Goal: Transaction & Acquisition: Purchase product/service

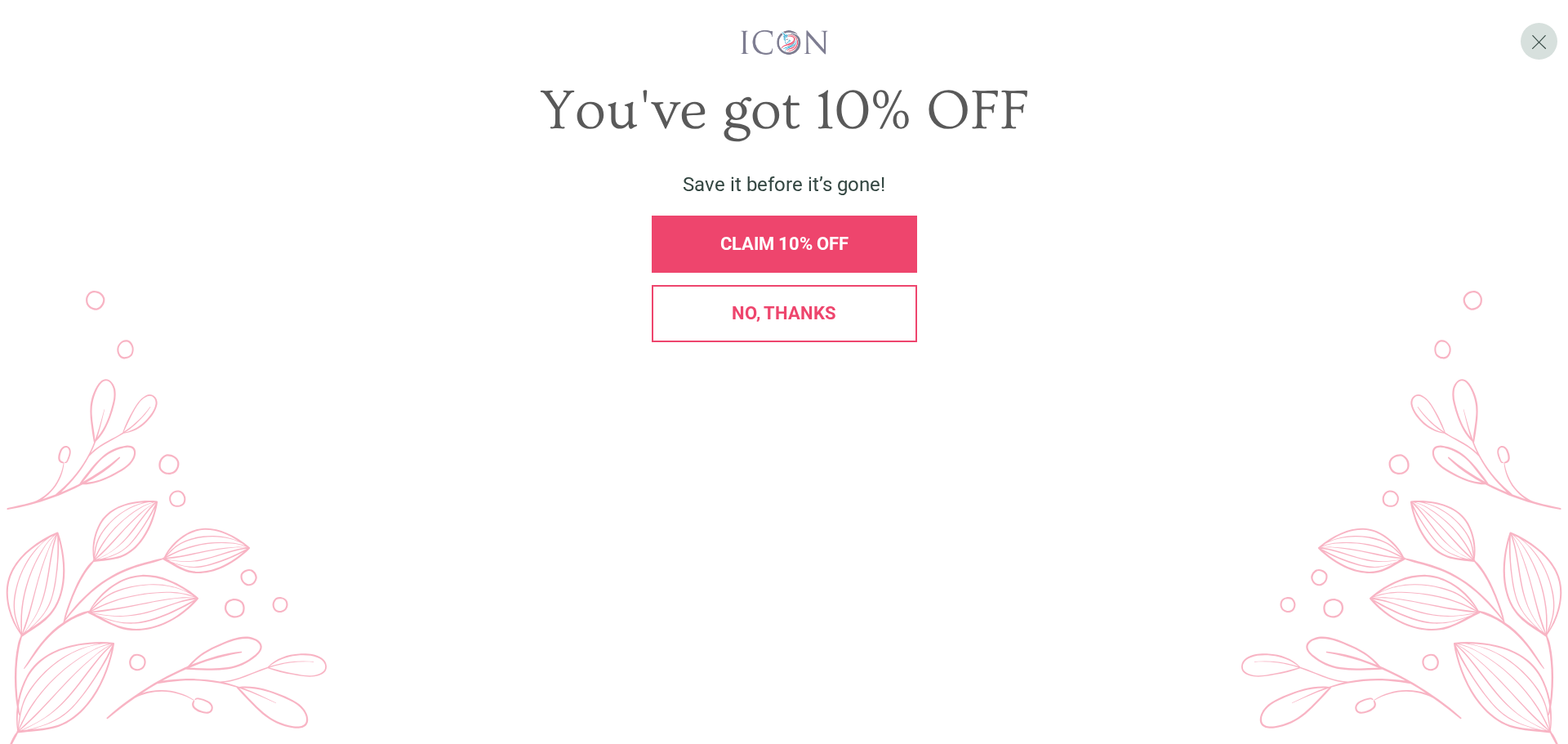
click at [756, 324] on span "No, thanks" at bounding box center [784, 313] width 104 height 20
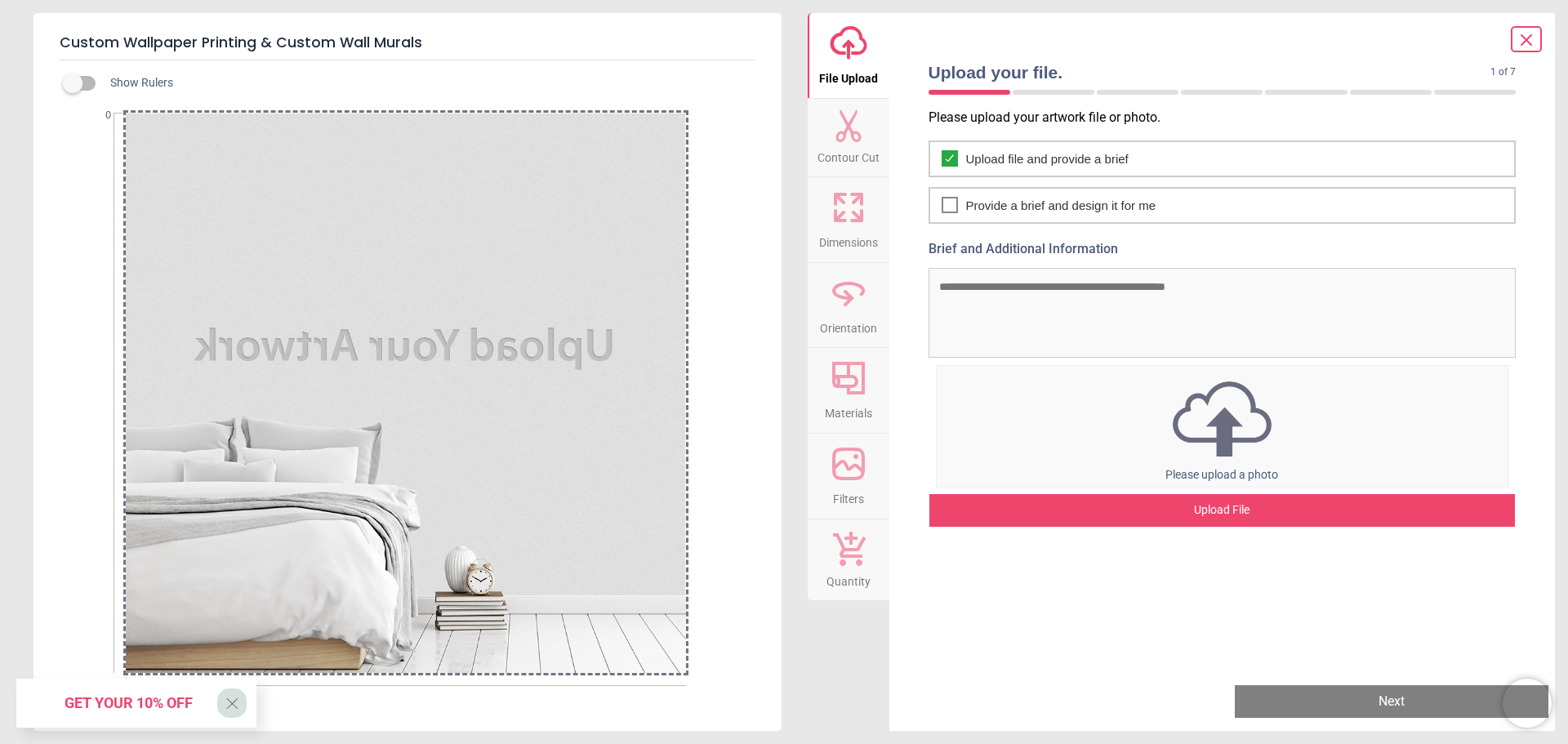
click at [1025, 304] on textarea "Brief and Additional Information" at bounding box center [1223, 313] width 588 height 90
click at [1203, 516] on div "Upload File" at bounding box center [1223, 510] width 586 height 33
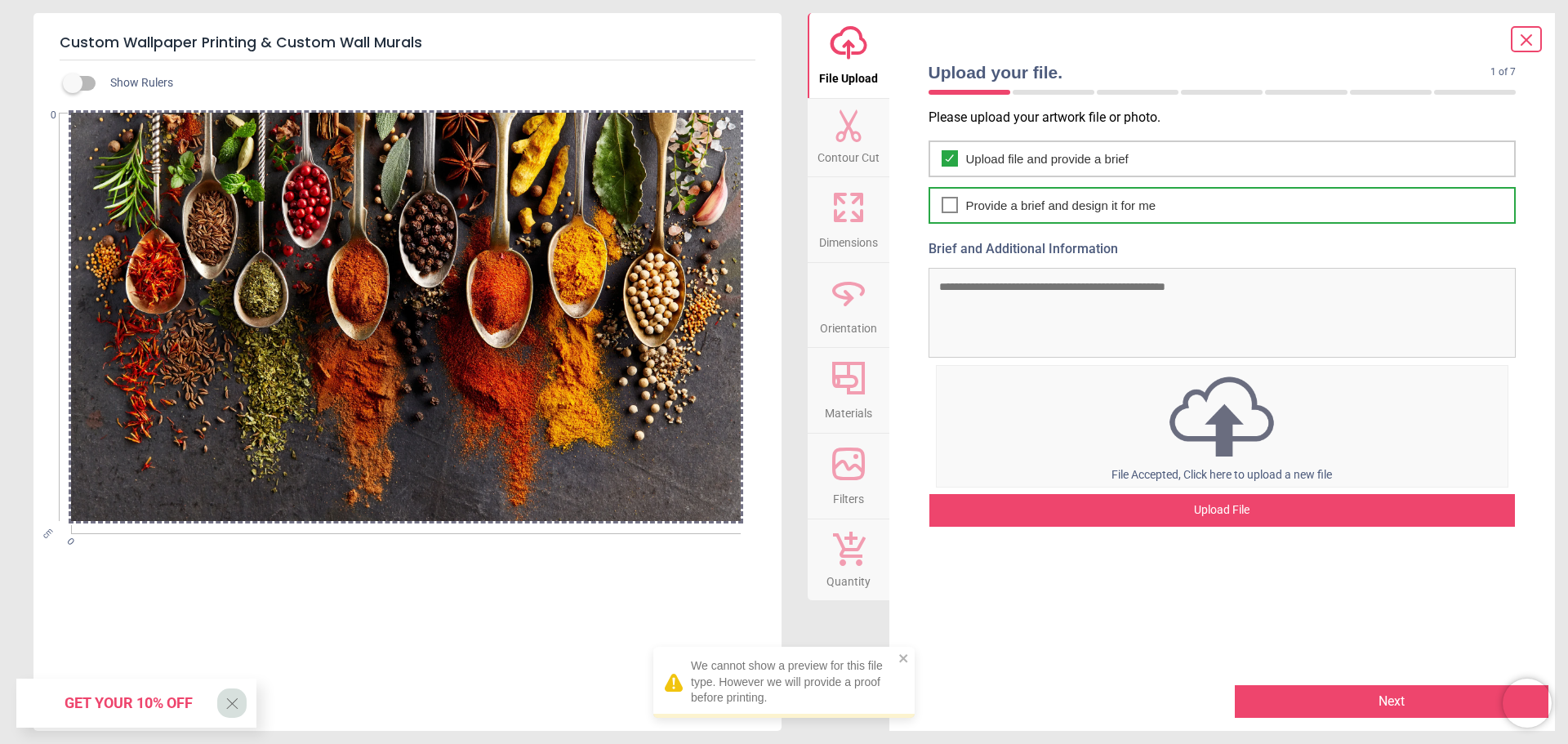
click at [949, 202] on icon at bounding box center [950, 205] width 13 height 19
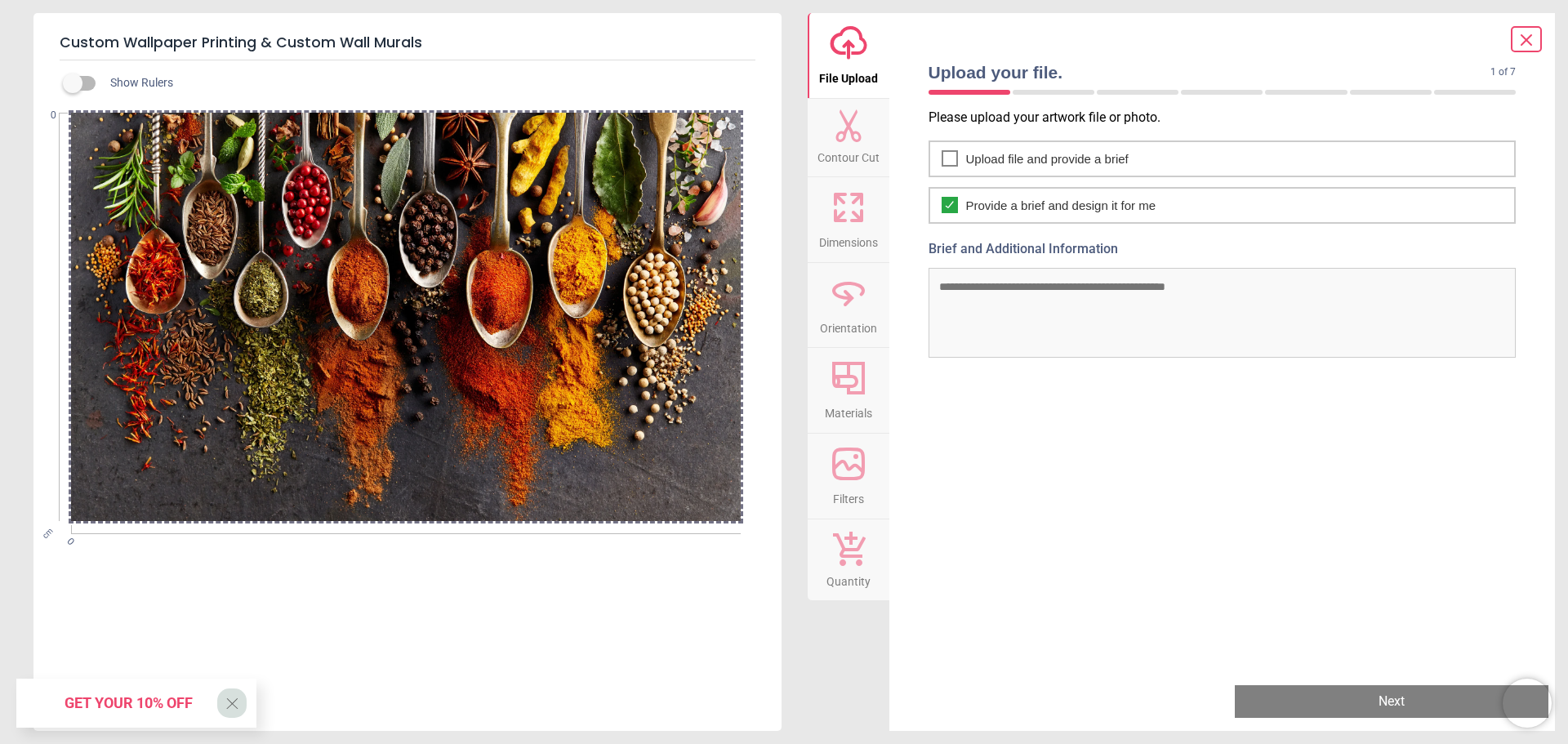
click at [850, 159] on span "Contour Cut" at bounding box center [848, 154] width 62 height 24
click at [850, 218] on icon at bounding box center [848, 207] width 40 height 40
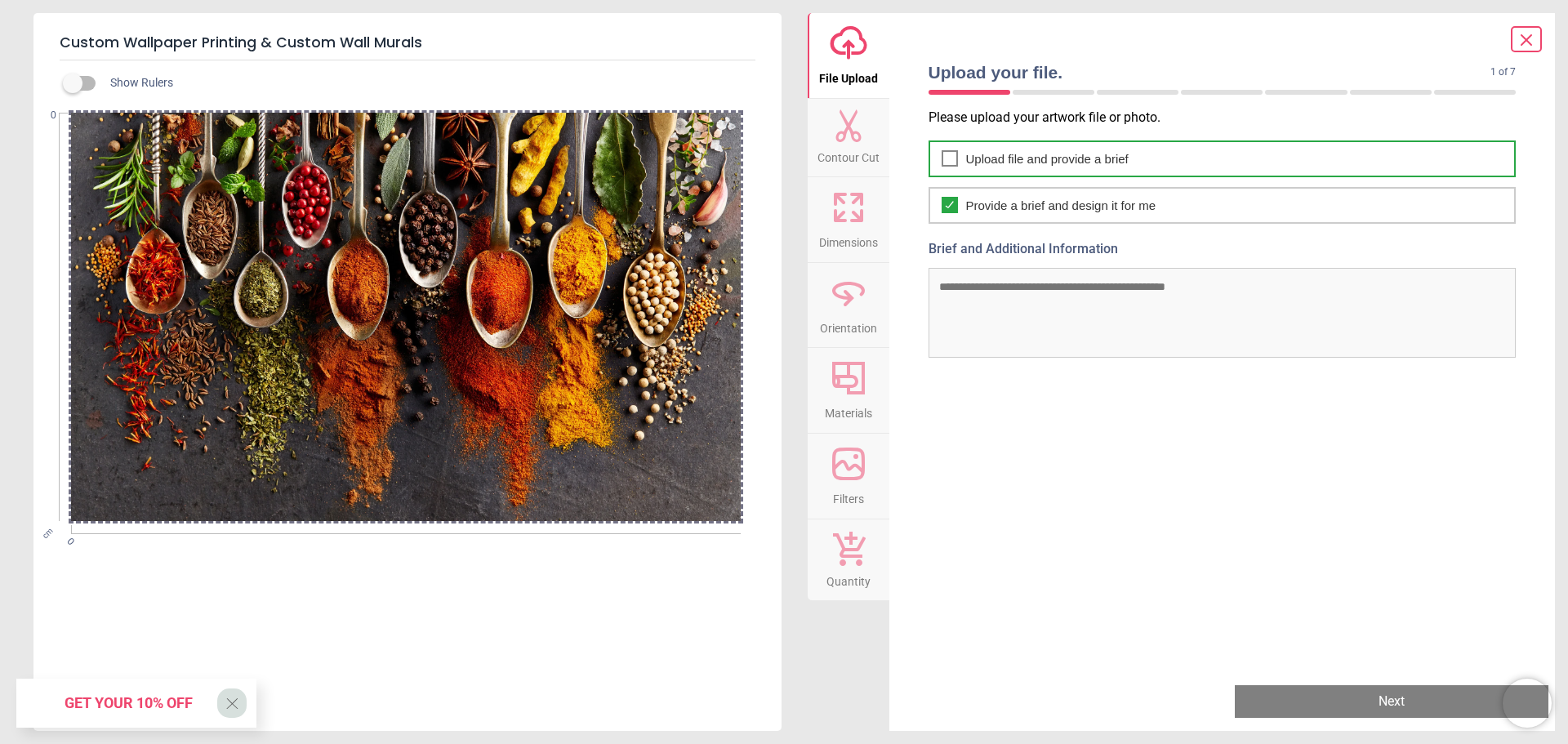
click at [946, 157] on icon at bounding box center [950, 158] width 13 height 19
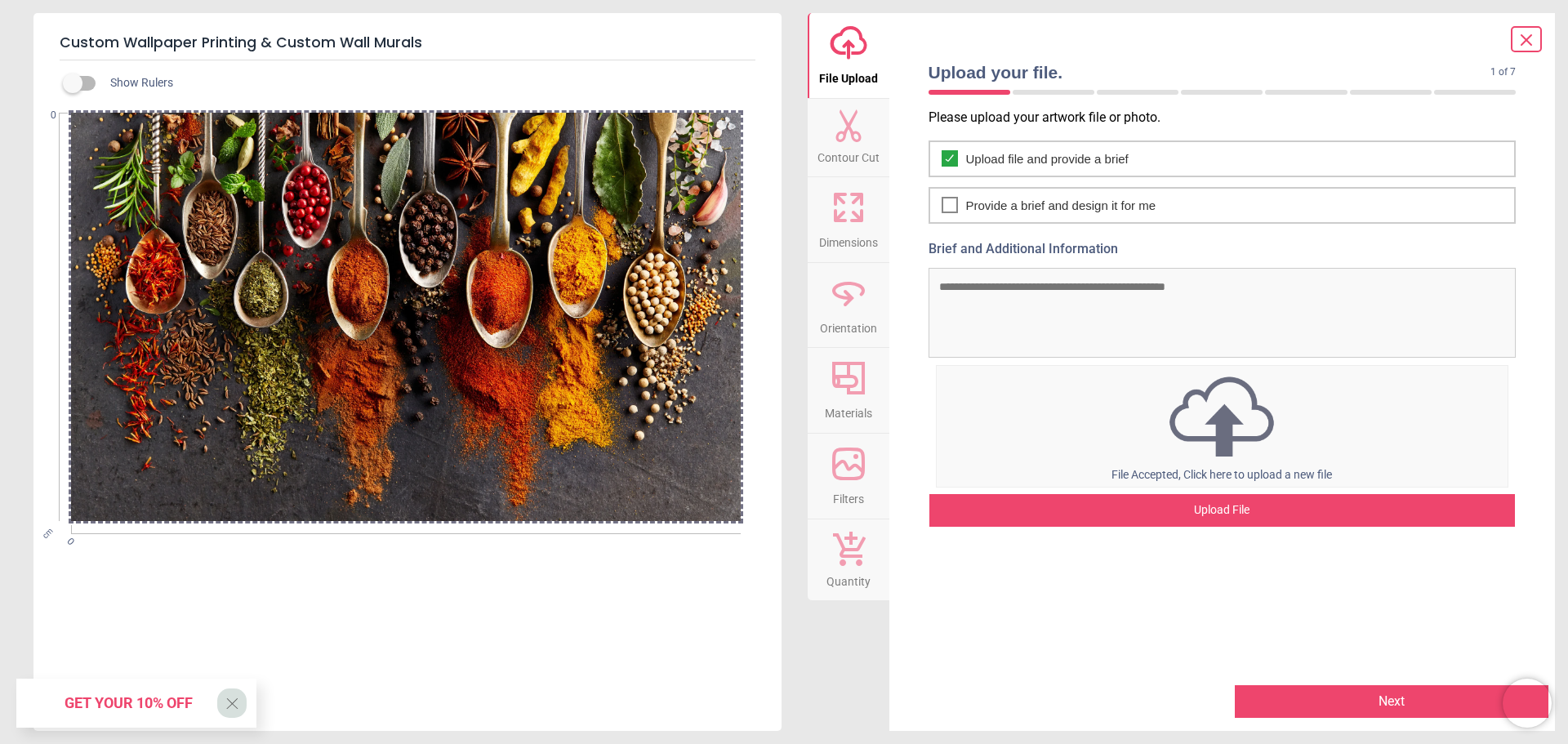
click at [1358, 696] on button "Next" at bounding box center [1391, 701] width 313 height 33
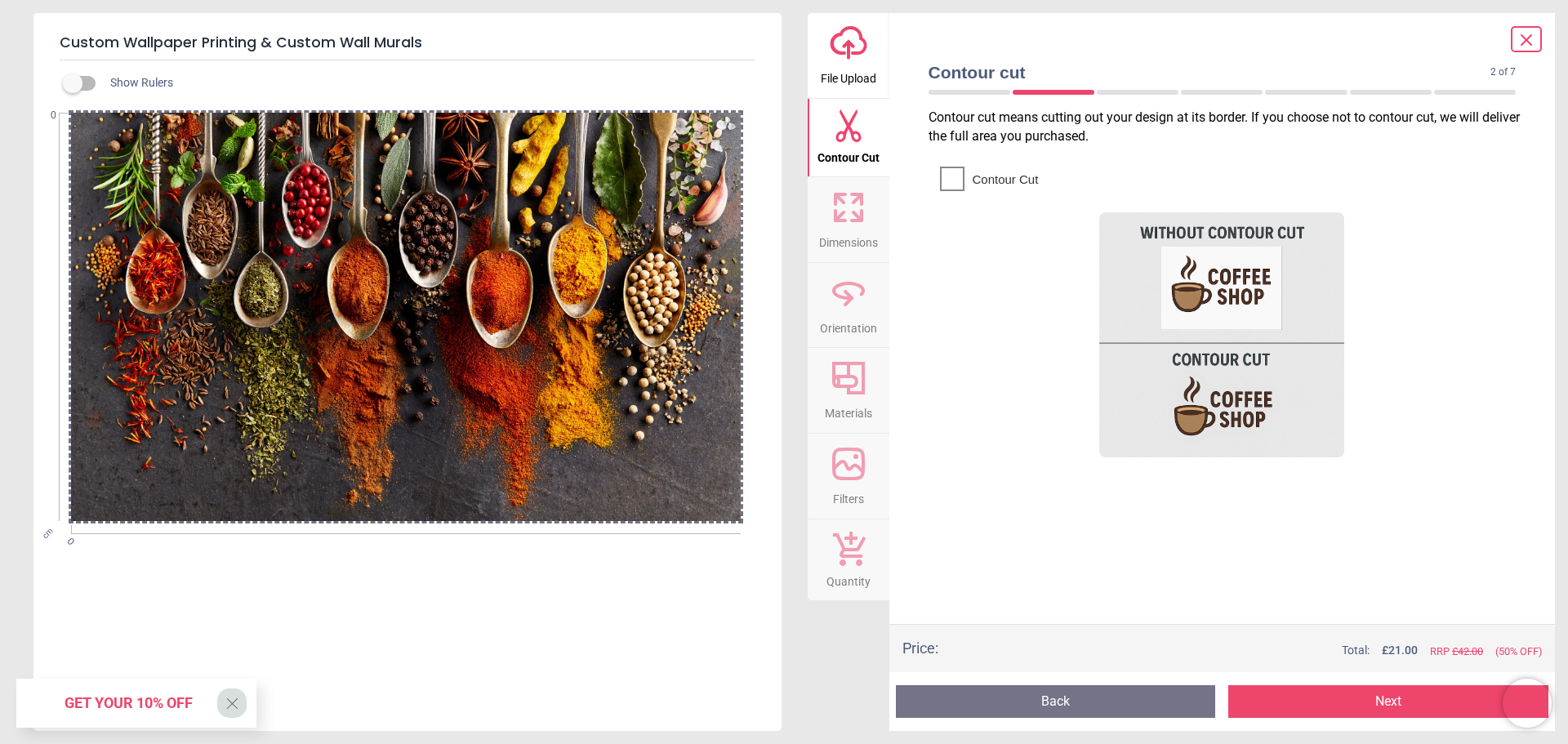
click at [1174, 280] on img at bounding box center [1222, 335] width 245 height 245
click at [845, 217] on icon at bounding box center [848, 207] width 40 height 40
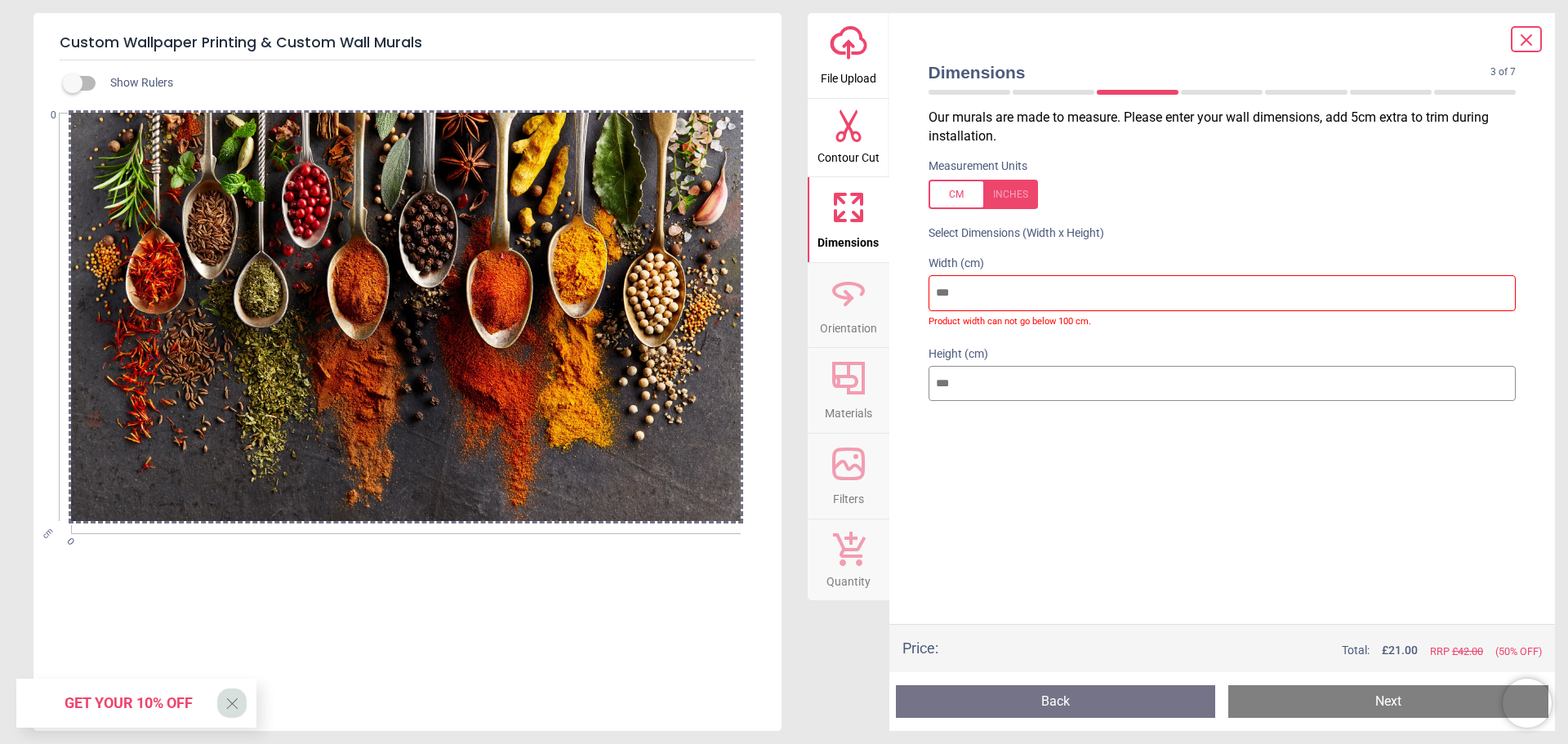
click at [975, 288] on input "number" at bounding box center [1223, 293] width 588 height 36
drag, startPoint x: 988, startPoint y: 292, endPoint x: 855, endPoint y: 286, distance: 133.1
click at [855, 286] on div "upload-cloud-line File Upload Contour Cut Dimensions Crop Orientation Materials…" at bounding box center [1182, 372] width 748 height 718
click at [1004, 285] on input "number" at bounding box center [1223, 293] width 588 height 36
type input "***"
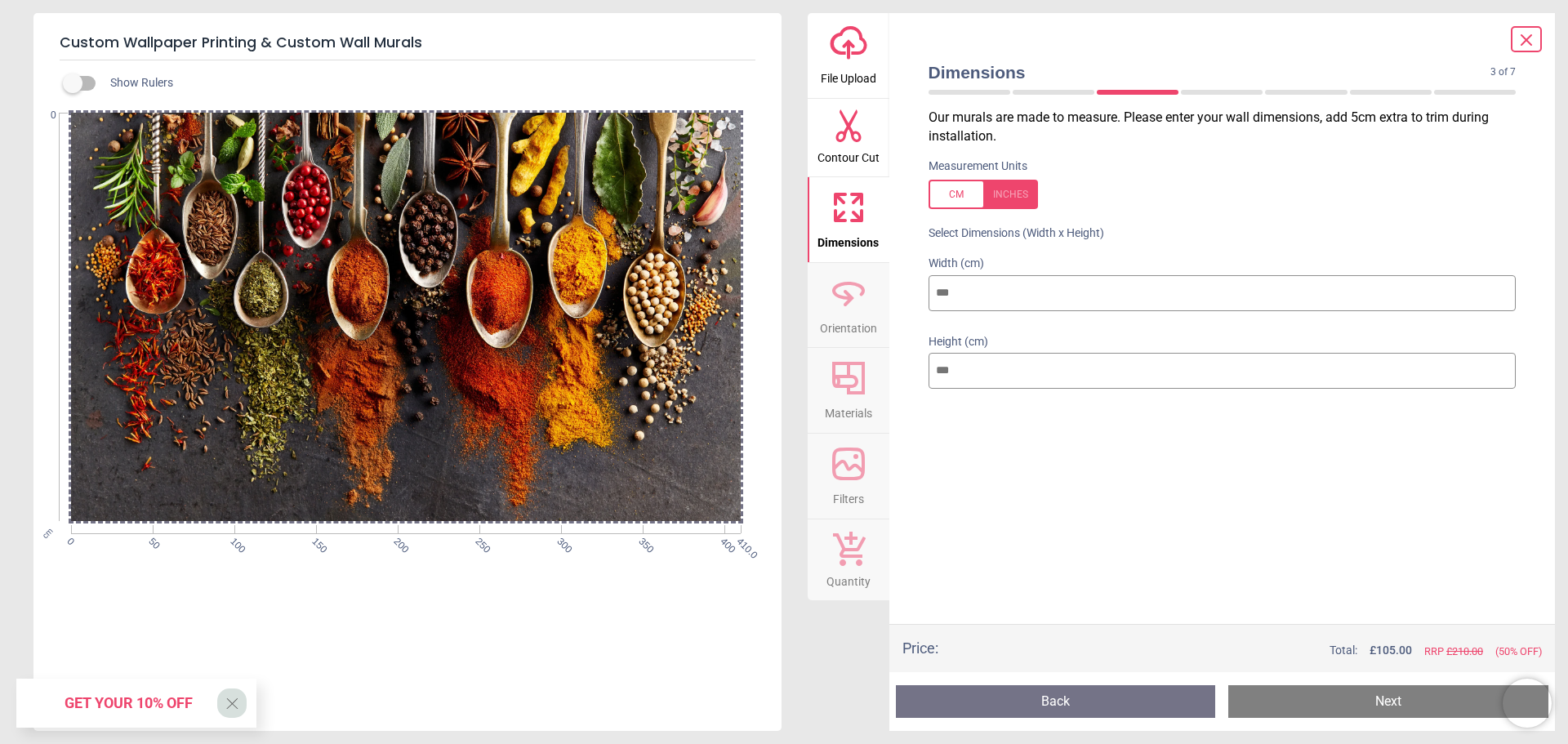
click at [990, 376] on input "number" at bounding box center [1223, 371] width 588 height 36
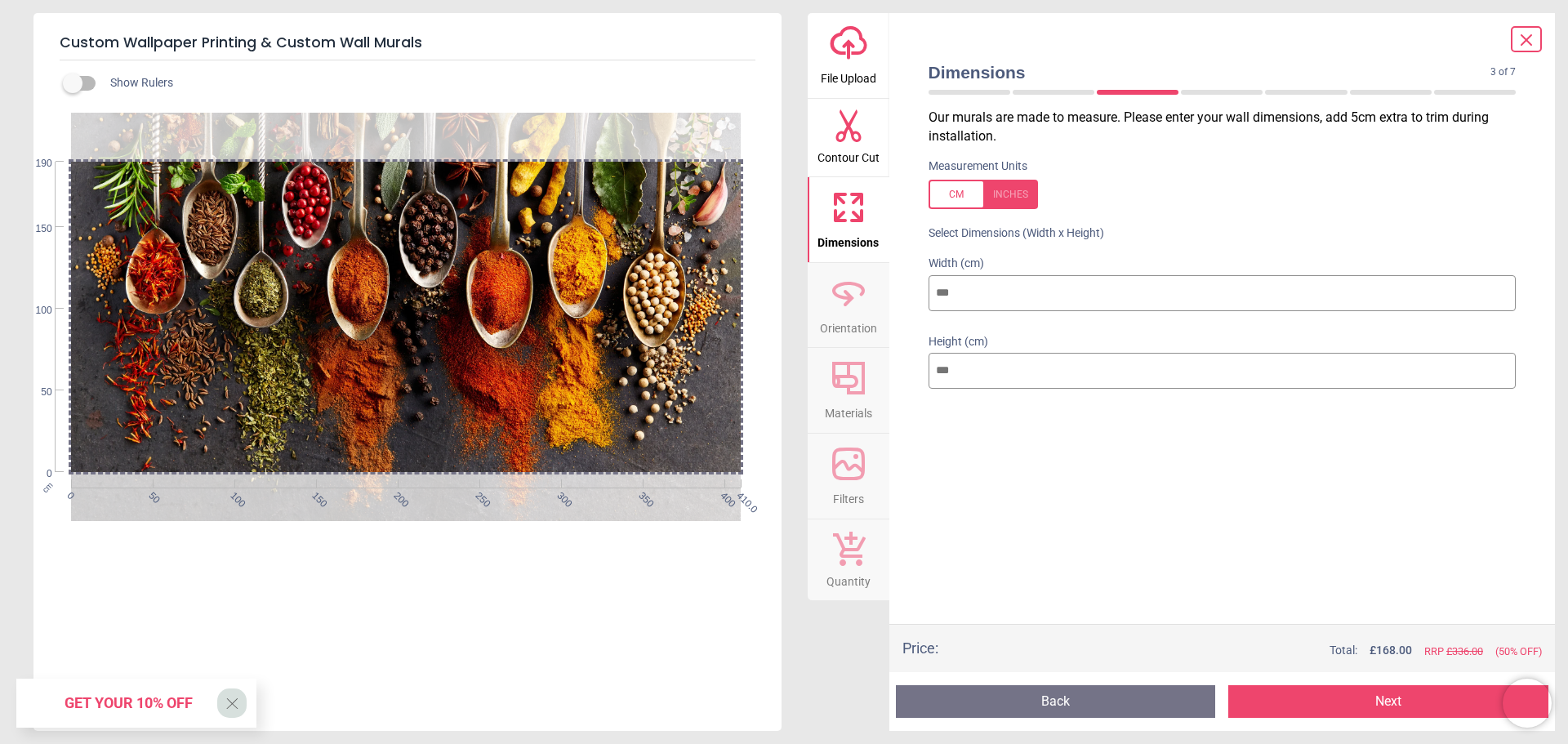
type input "***"
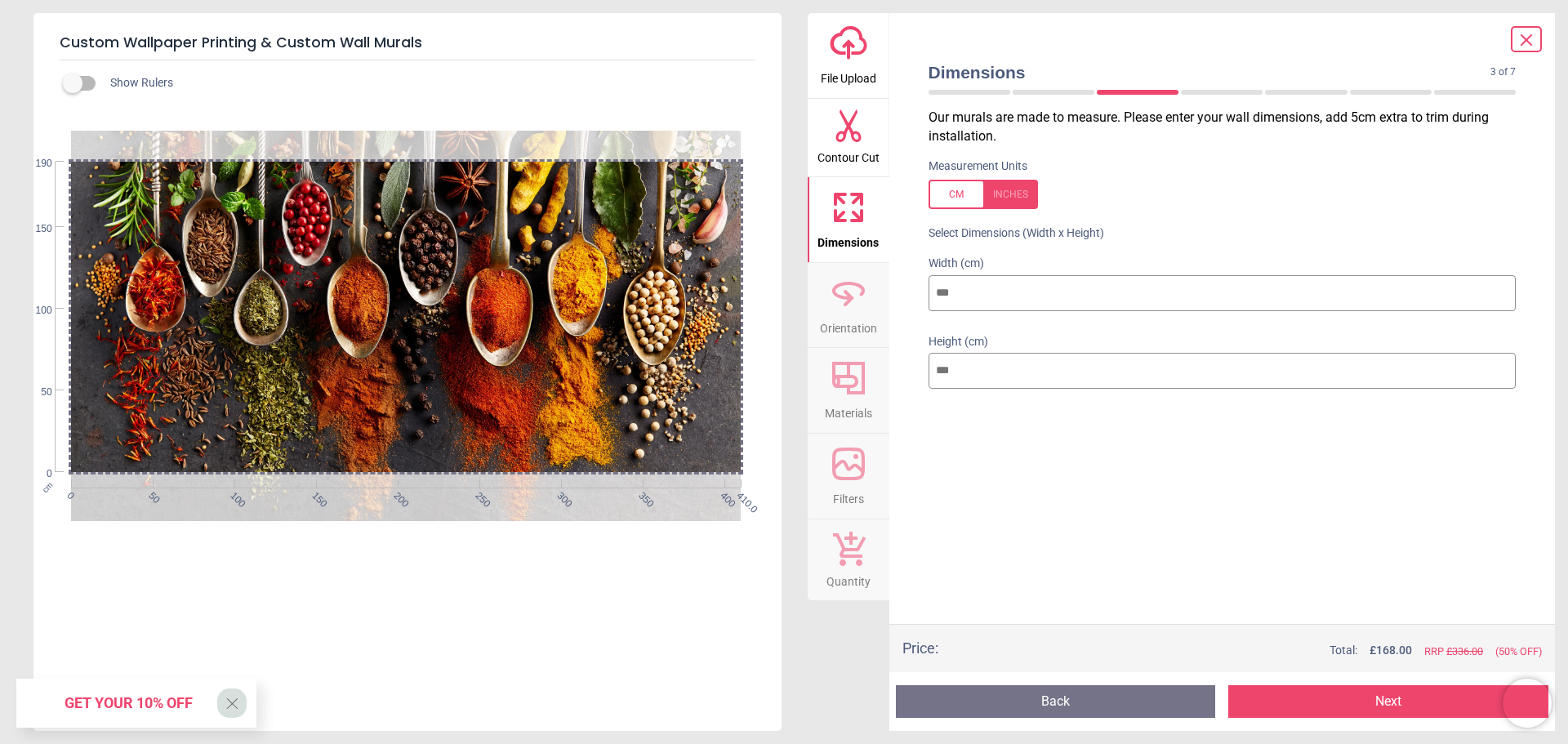
drag, startPoint x: 424, startPoint y: 339, endPoint x: 419, endPoint y: 357, distance: 18.7
click at [419, 357] on div at bounding box center [406, 335] width 671 height 409
click at [1302, 702] on button "Next" at bounding box center [1389, 701] width 320 height 33
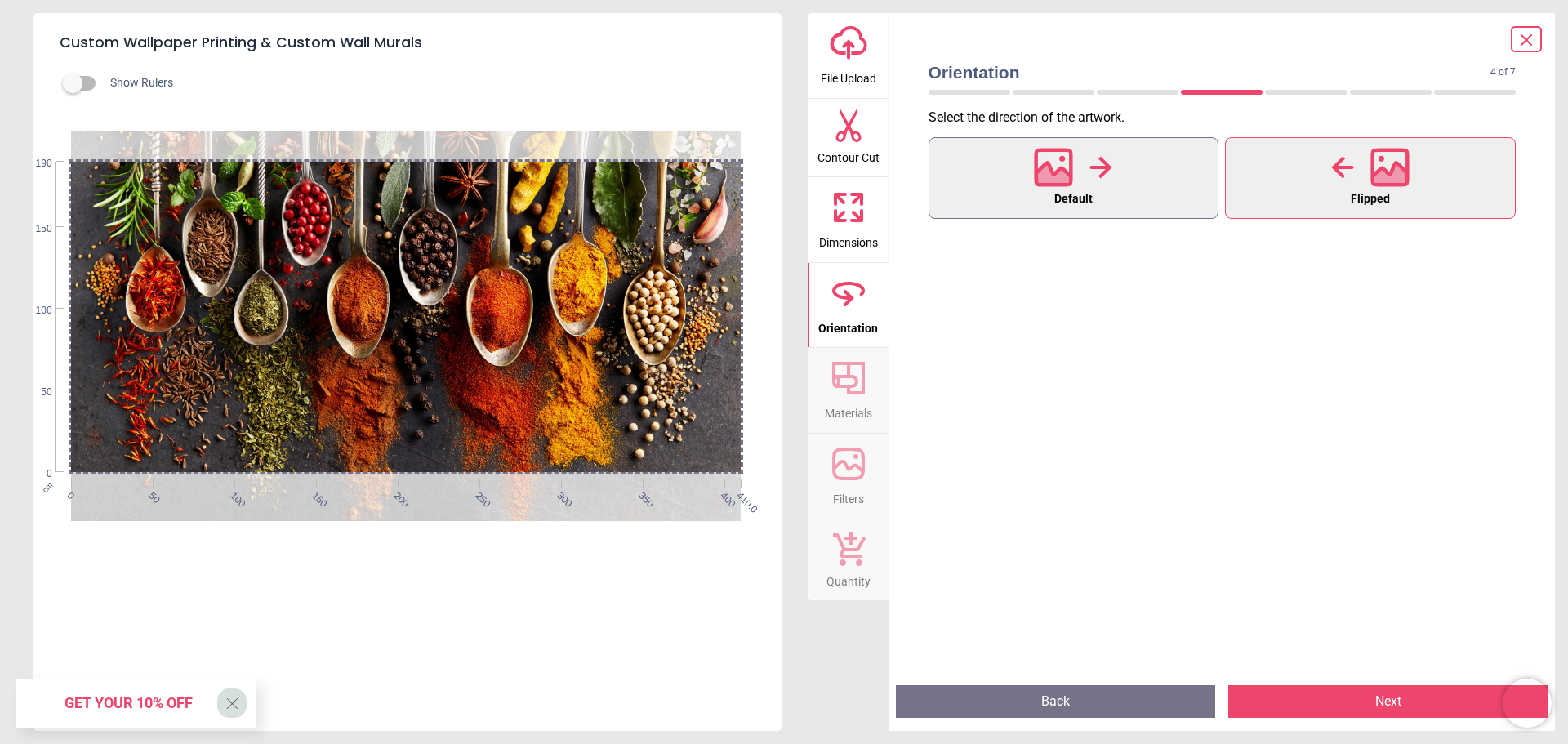
click at [1102, 198] on button "Default" at bounding box center [1073, 178] width 291 height 82
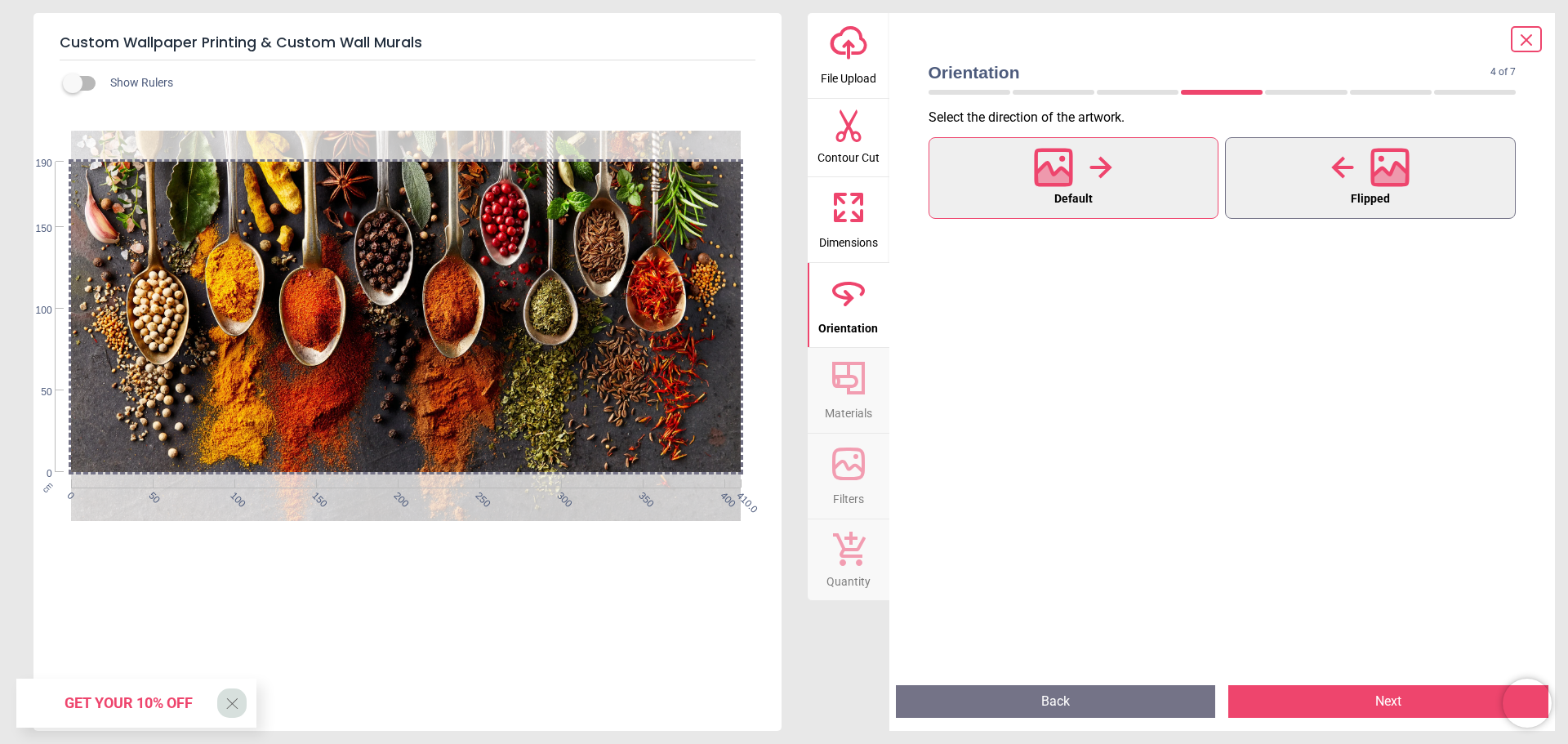
click at [1282, 179] on button "Flipped" at bounding box center [1370, 178] width 291 height 82
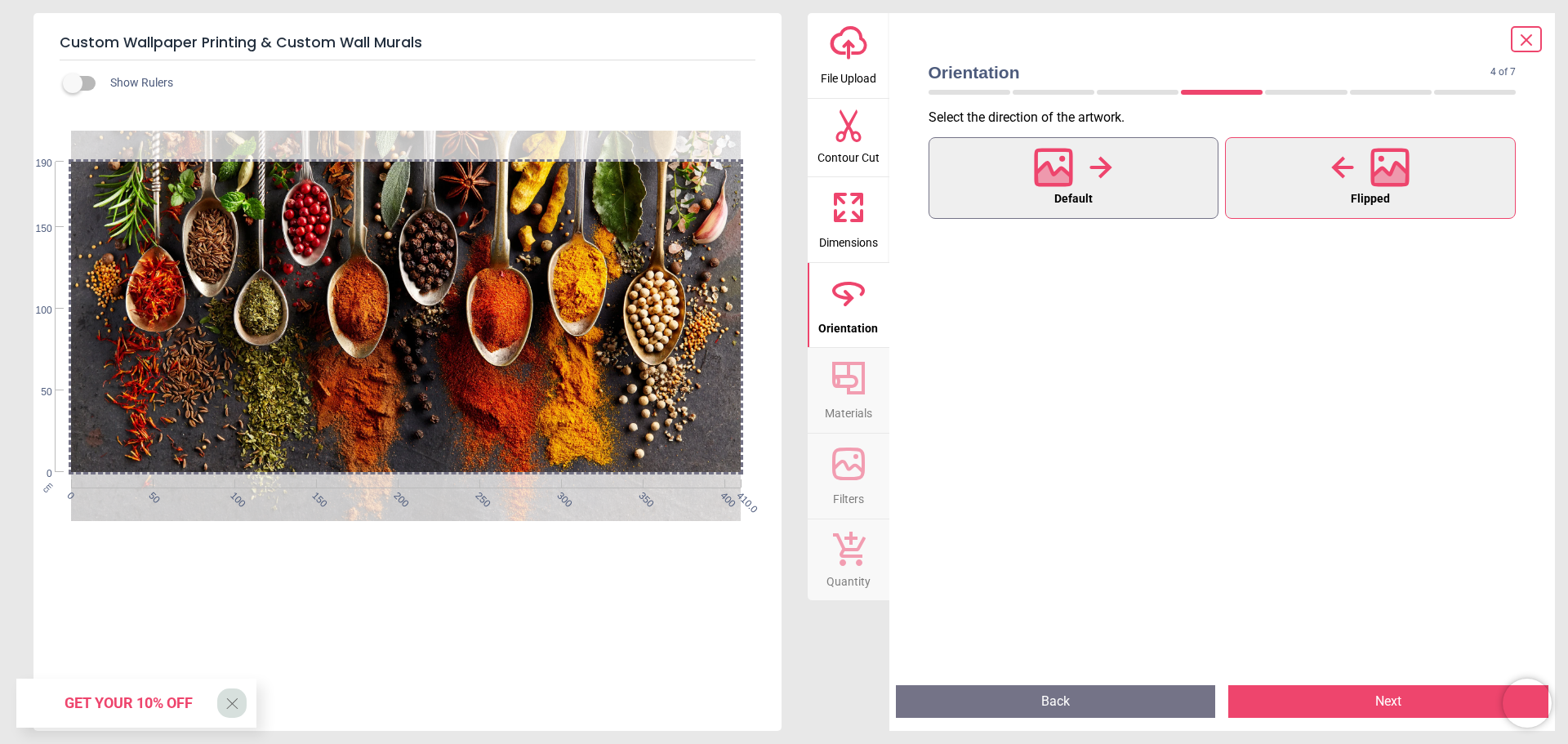
click at [1130, 175] on button "Default" at bounding box center [1073, 178] width 291 height 82
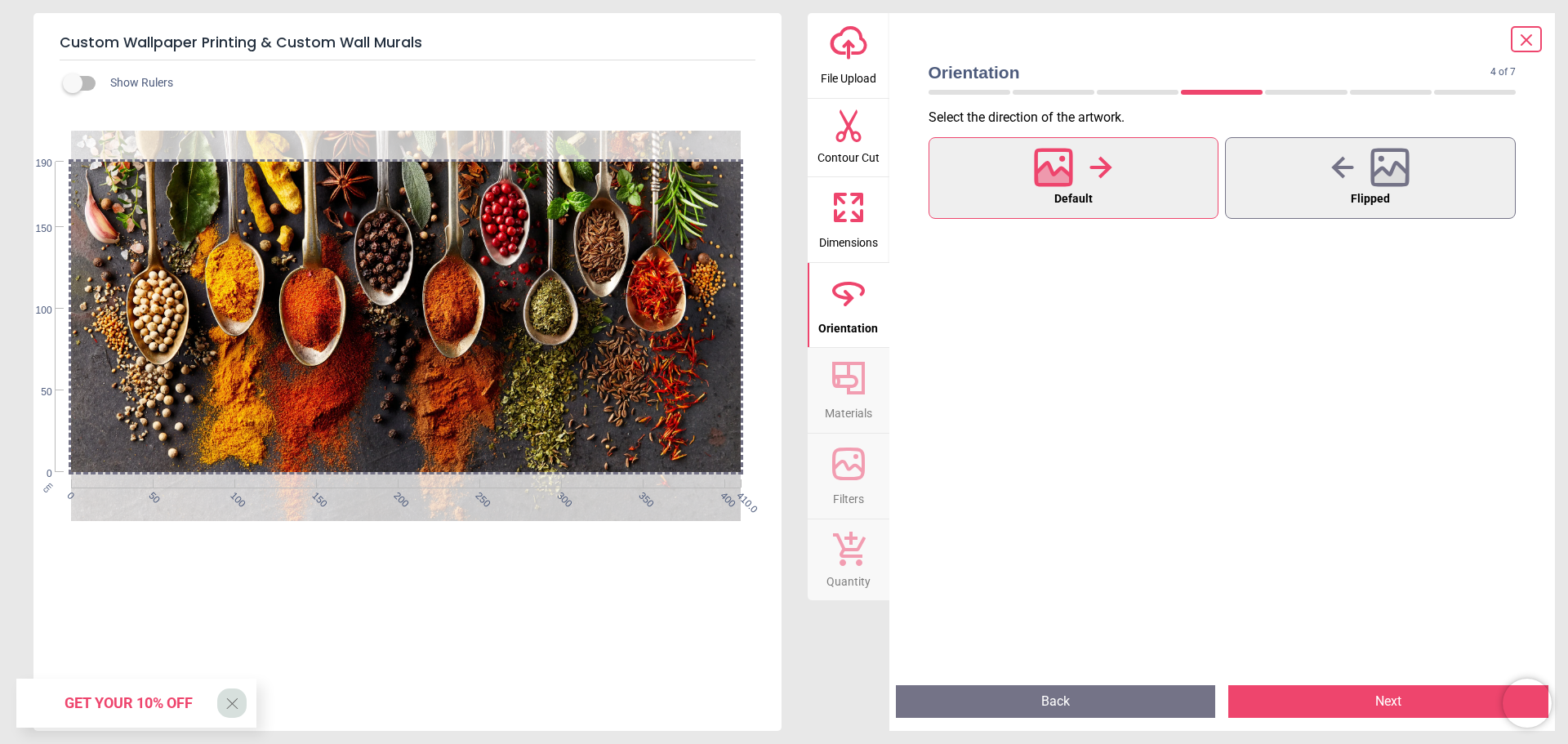
click at [855, 388] on icon at bounding box center [848, 377] width 40 height 40
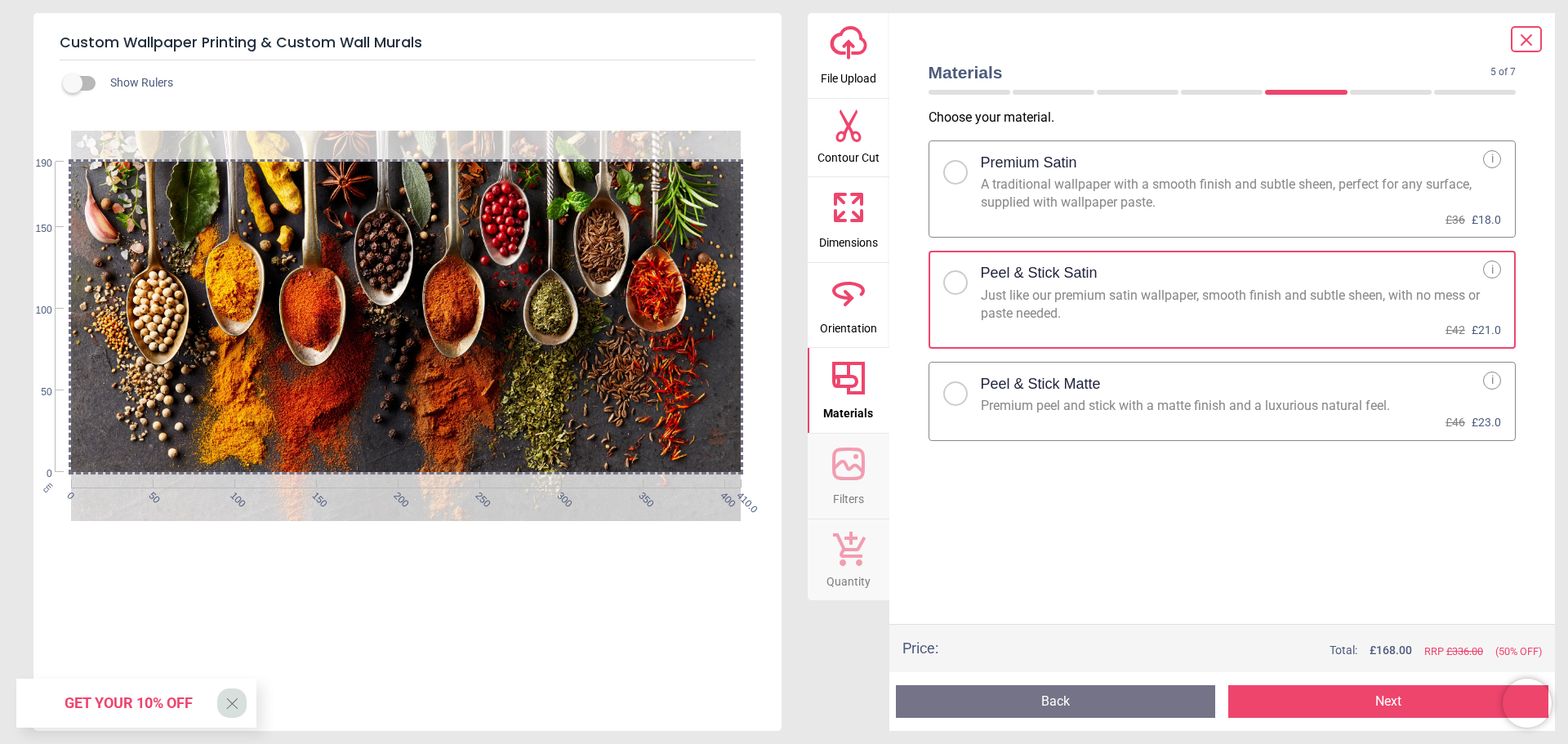
click at [994, 395] on div "Peel & Stick Matte" at bounding box center [1232, 384] width 503 height 25
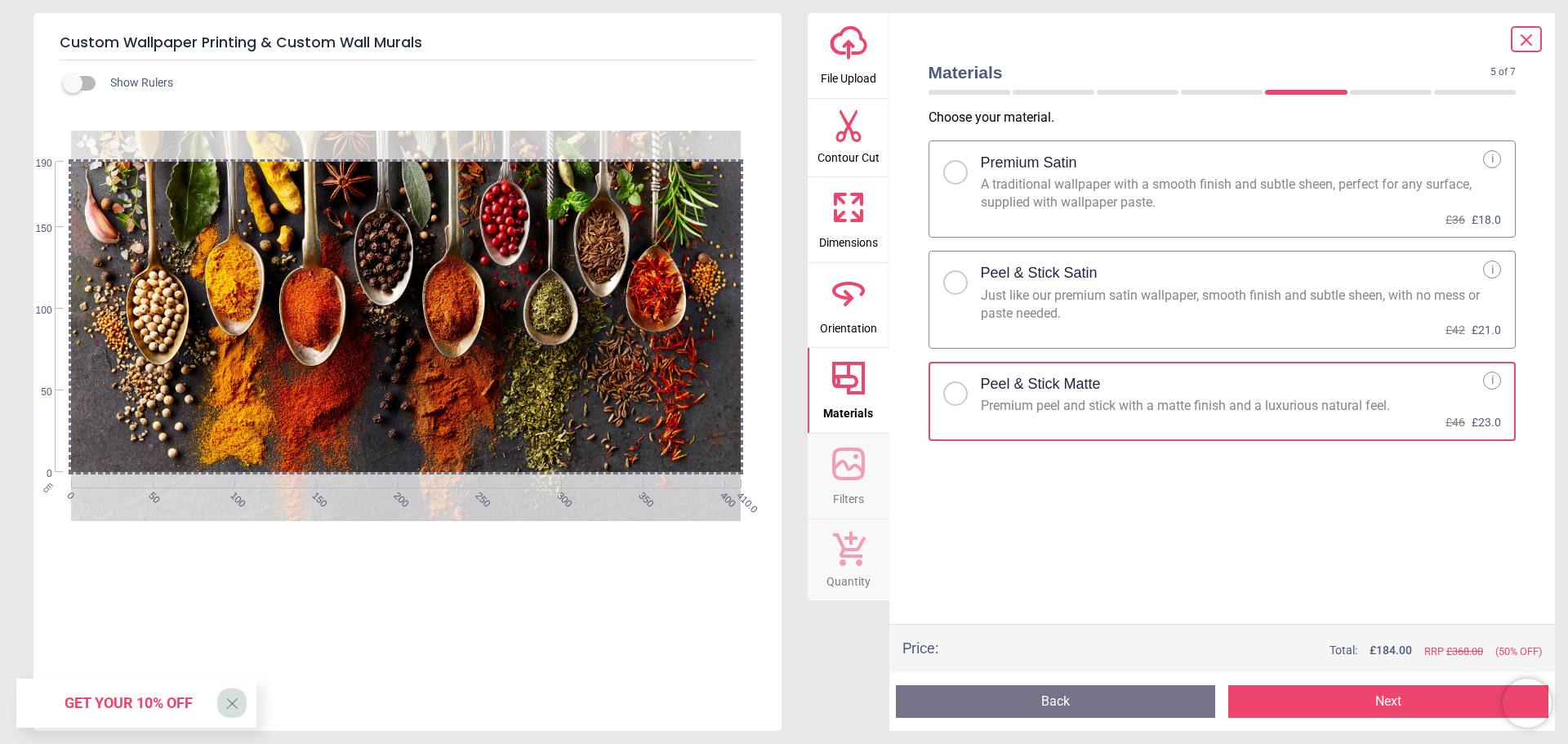
click at [1489, 377] on div "i" at bounding box center [1491, 380] width 18 height 18
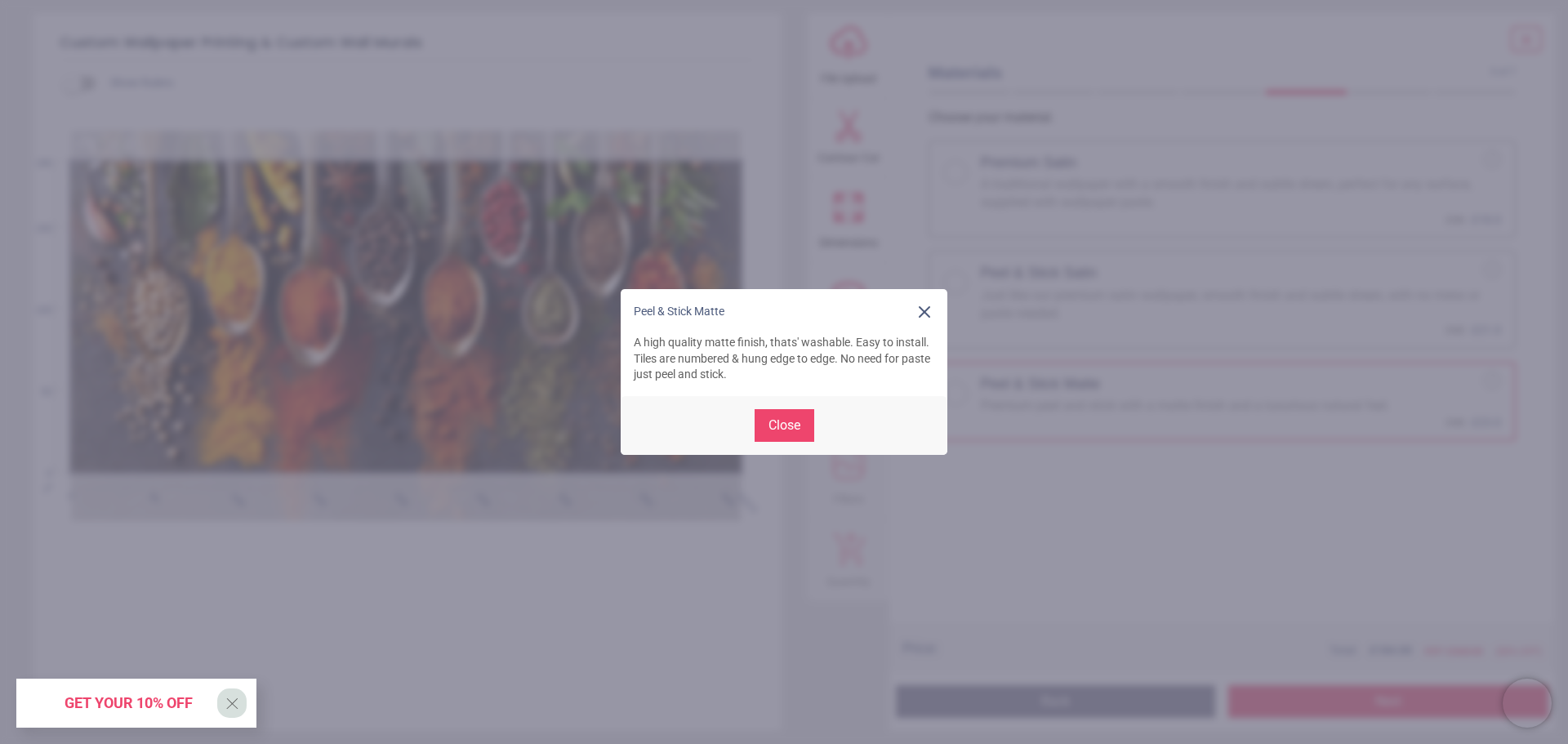
click at [782, 427] on button "Close" at bounding box center [784, 426] width 60 height 33
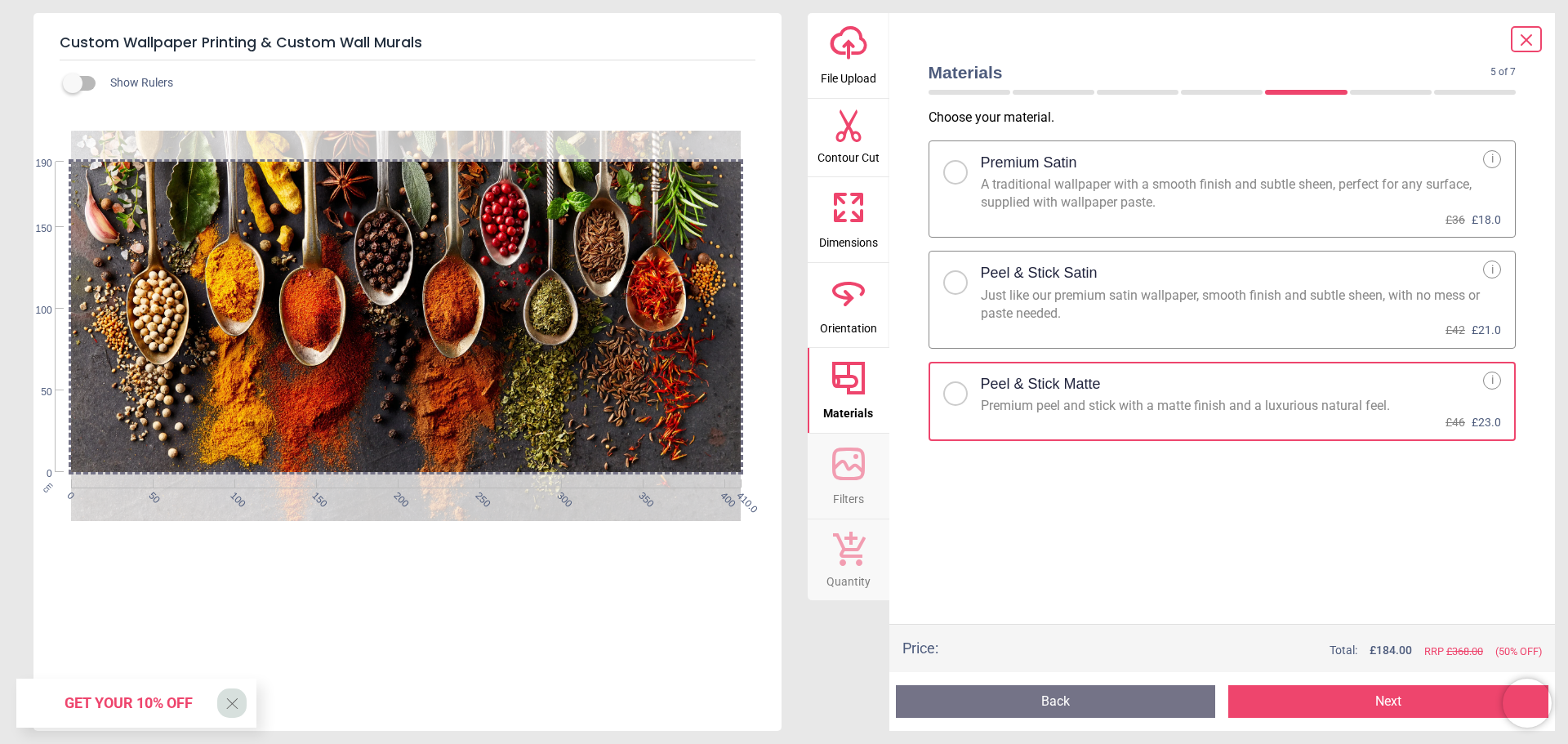
click at [1489, 265] on div "i" at bounding box center [1491, 269] width 18 height 18
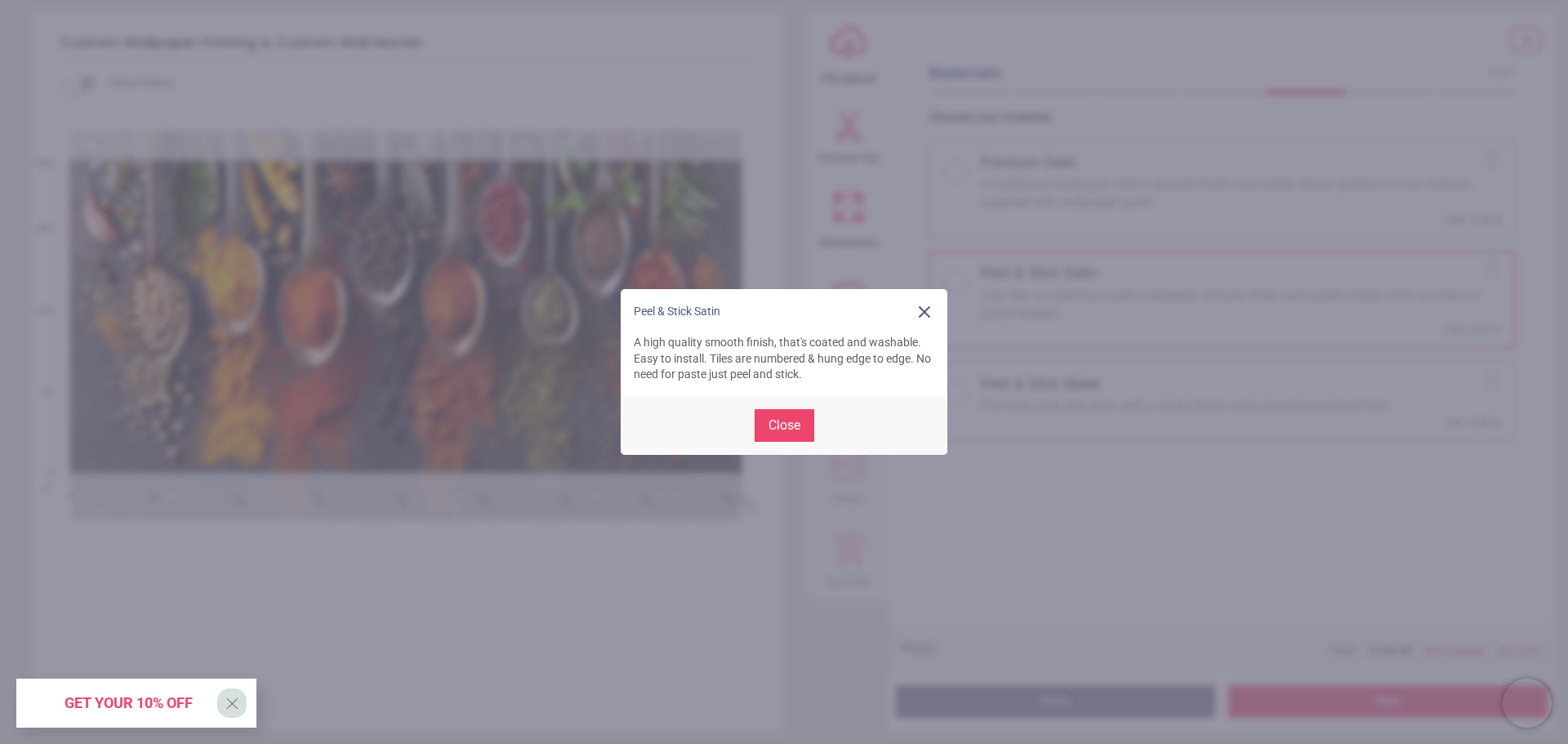
click at [922, 312] on icon at bounding box center [924, 312] width 19 height 19
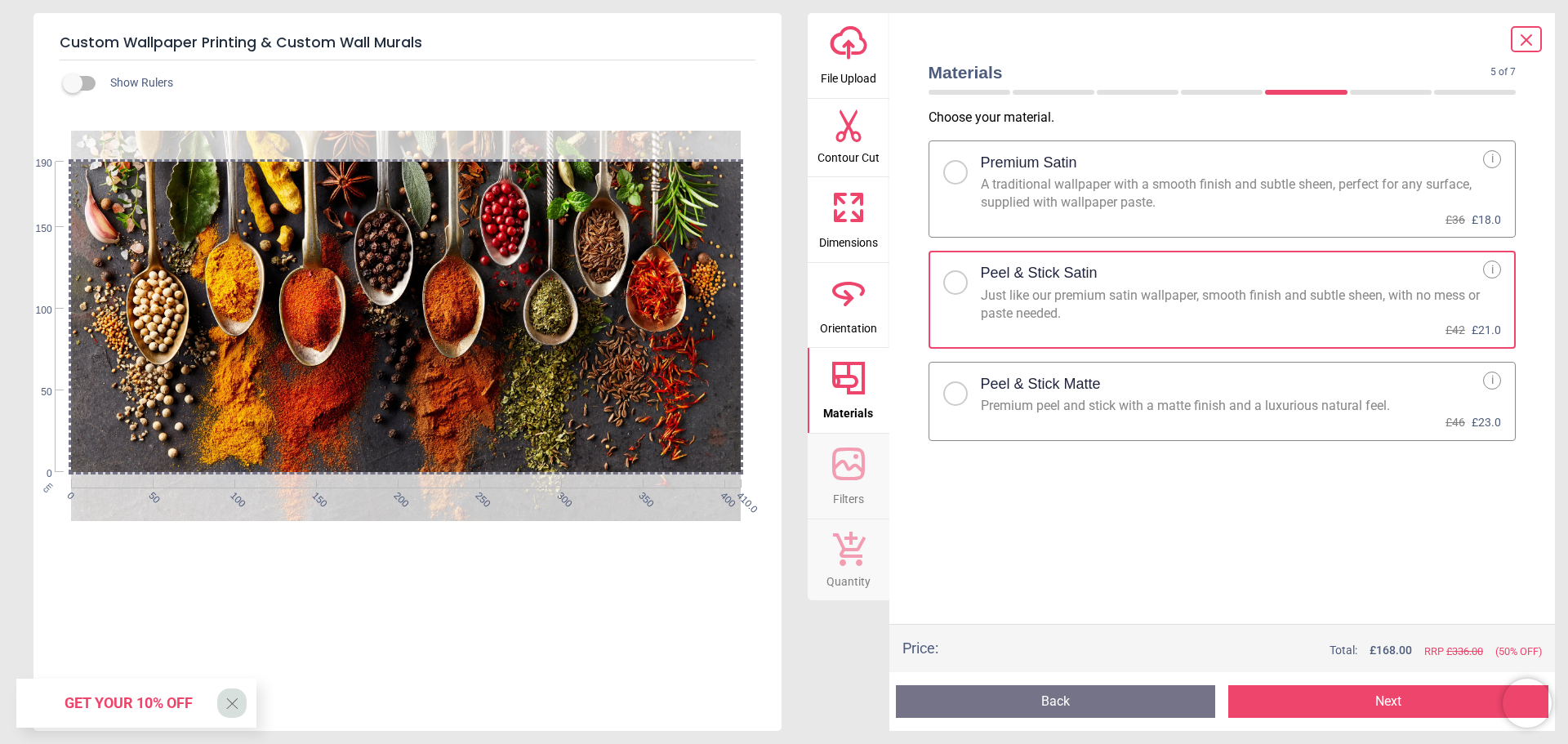
click at [962, 393] on div at bounding box center [955, 393] width 24 height 24
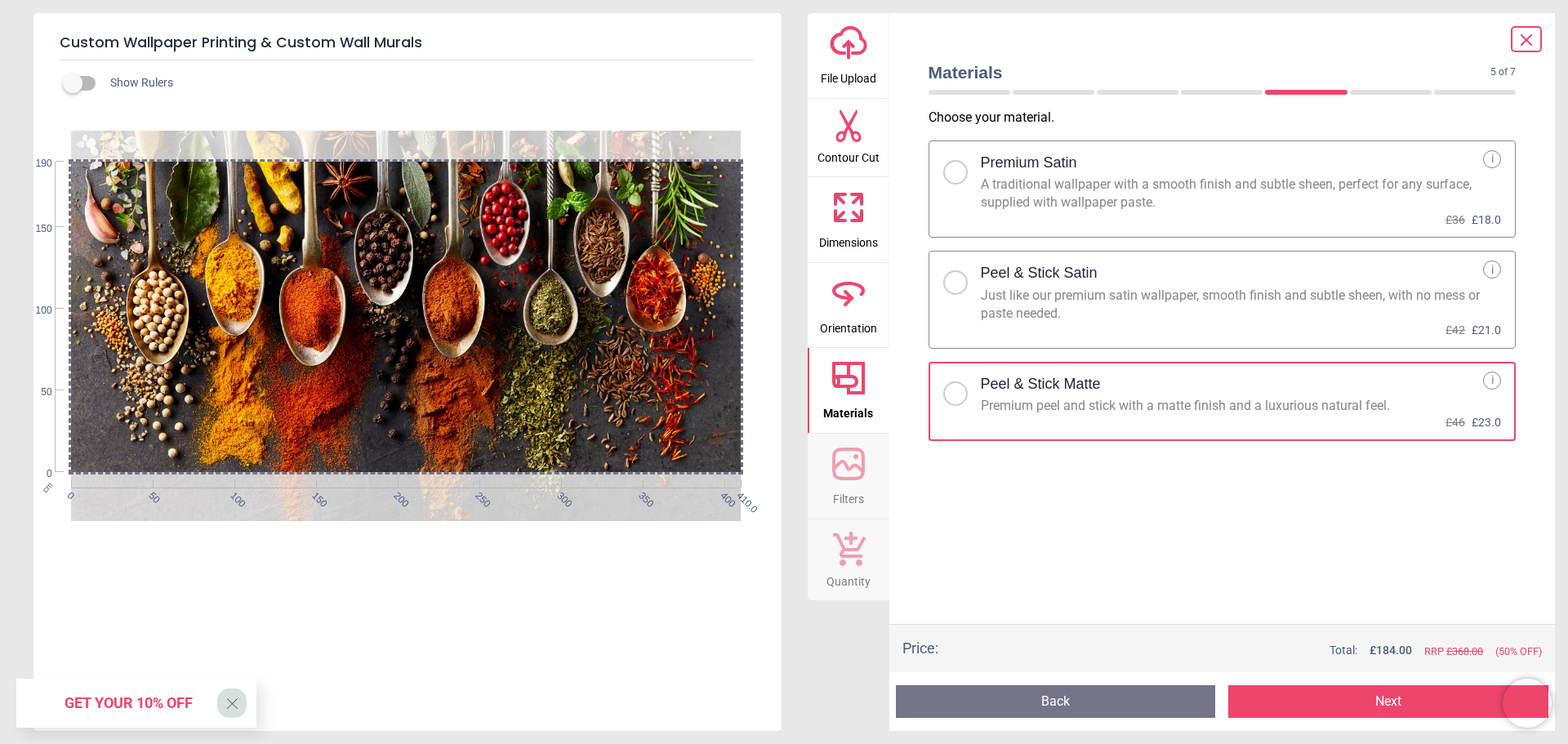
click at [866, 481] on icon at bounding box center [848, 463] width 40 height 40
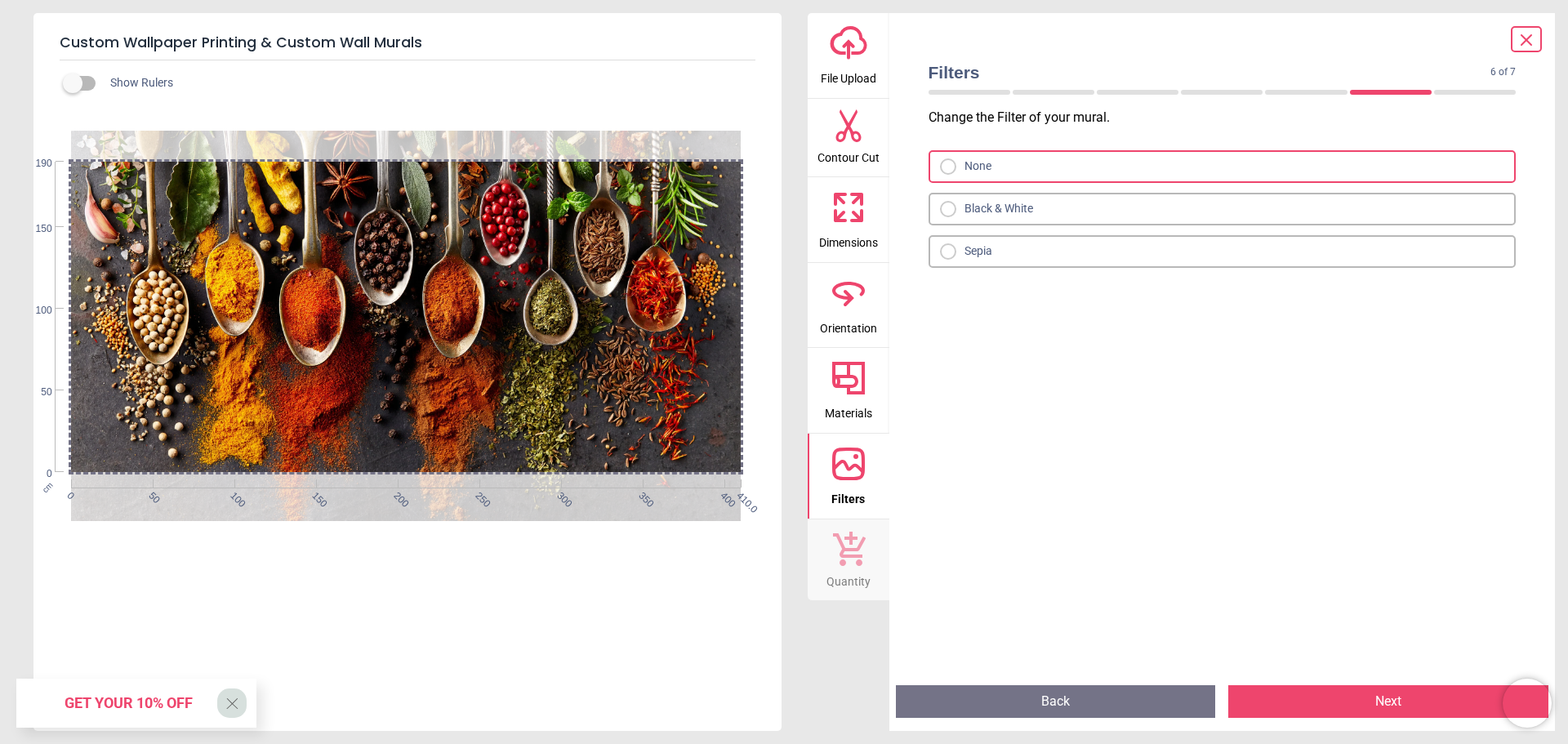
click at [1306, 699] on button "Next" at bounding box center [1389, 701] width 320 height 33
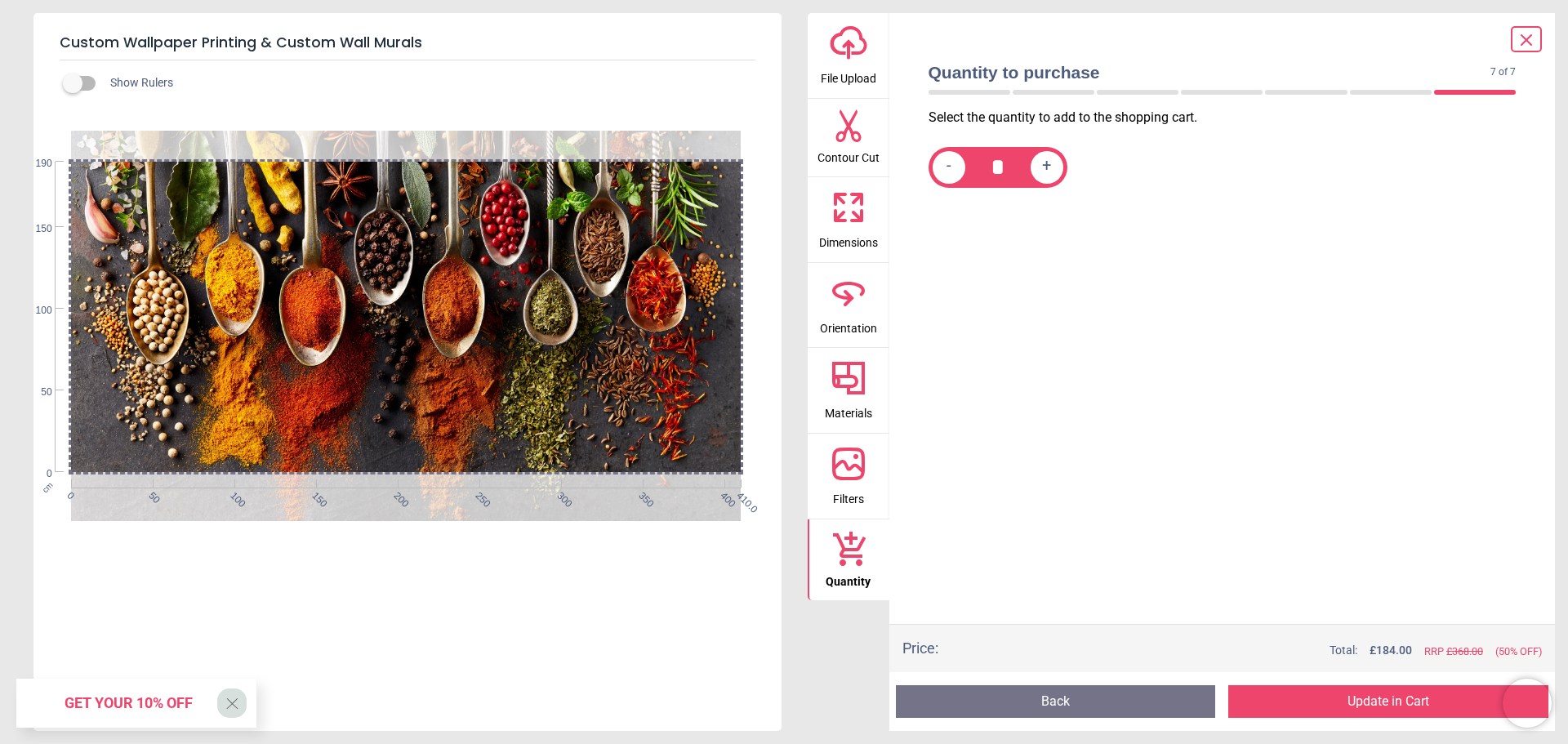
click at [1407, 703] on button "Update in Cart" at bounding box center [1389, 701] width 320 height 33
